Goal: Task Accomplishment & Management: Use online tool/utility

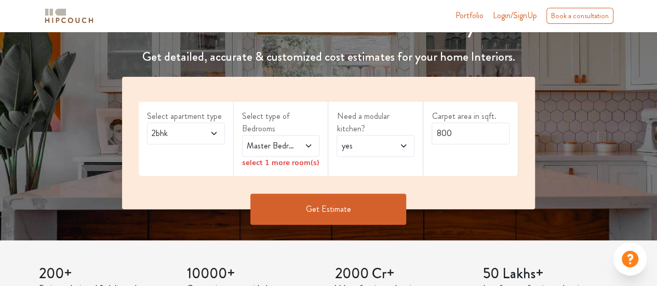
scroll to position [187, 0]
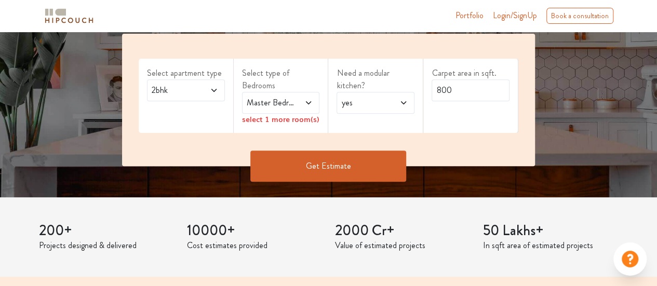
click at [214, 90] on icon at bounding box center [213, 90] width 5 height 3
click at [265, 98] on span "Master Bedroom" at bounding box center [270, 103] width 51 height 12
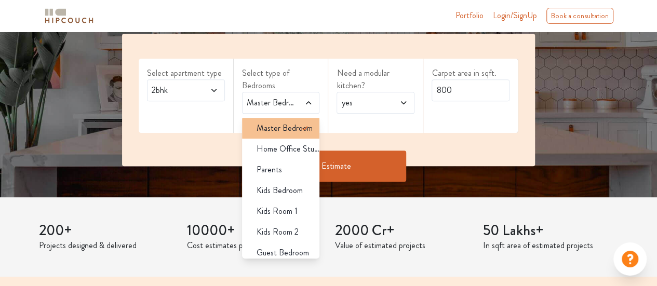
click at [273, 132] on span "Master Bedroom" at bounding box center [284, 128] width 56 height 12
click at [299, 127] on icon at bounding box center [305, 128] width 12 height 12
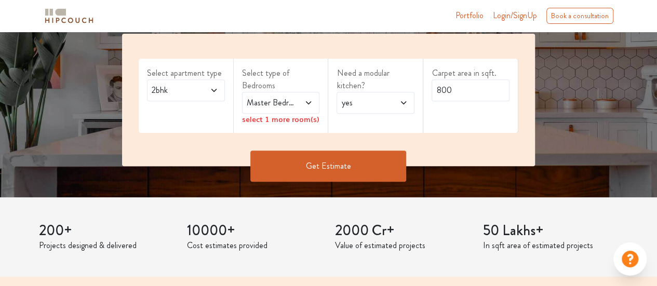
click at [371, 111] on div "yes" at bounding box center [375, 103] width 78 height 22
click at [313, 105] on icon at bounding box center [308, 103] width 8 height 8
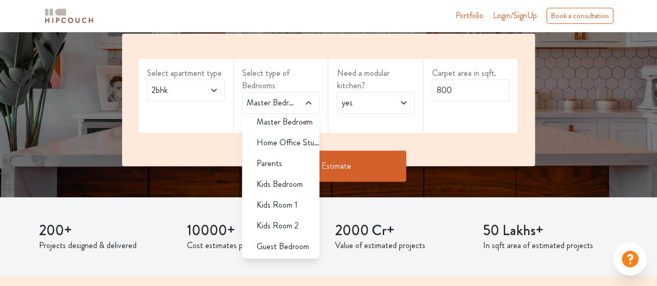
scroll to position [0, 0]
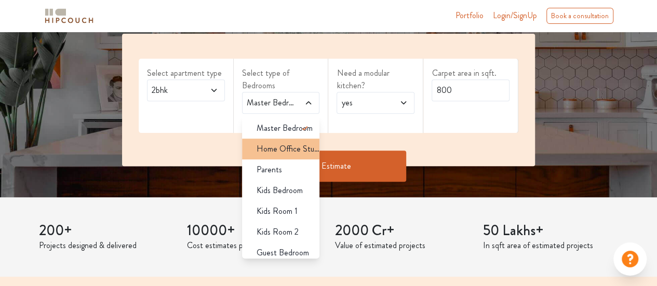
click at [274, 140] on li "Home Office Study" at bounding box center [281, 149] width 78 height 21
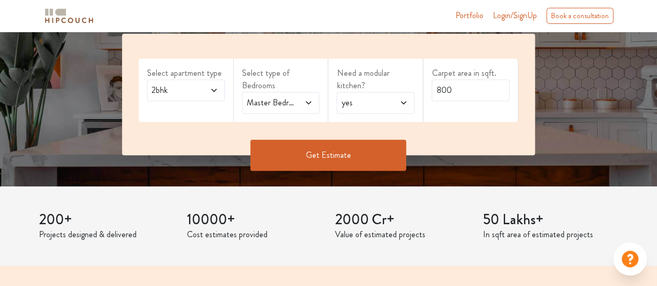
click at [304, 100] on icon at bounding box center [308, 103] width 8 height 8
click at [449, 93] on input "800" at bounding box center [470, 90] width 78 height 22
type input "640"
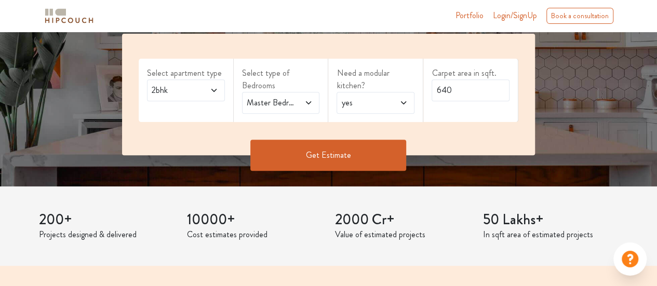
click at [370, 160] on button "Get Estimate" at bounding box center [328, 155] width 156 height 31
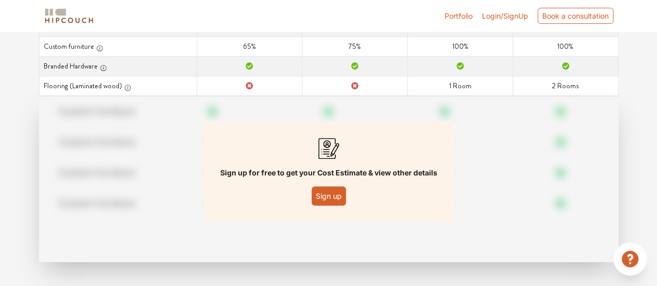
scroll to position [212, 0]
click at [332, 202] on button "Sign up" at bounding box center [329, 195] width 34 height 19
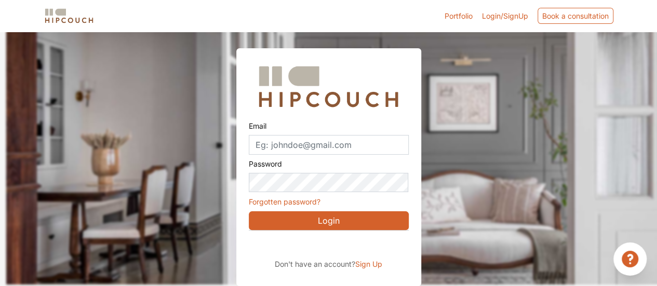
scroll to position [32, 0]
